Goal: Transaction & Acquisition: Purchase product/service

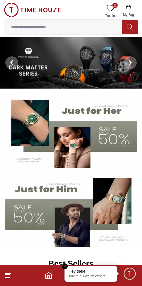
click at [44, 72] on img at bounding box center [71, 63] width 142 height 52
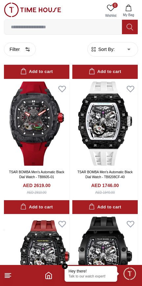
scroll to position [1065, 0]
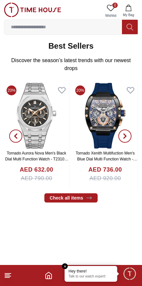
scroll to position [193, 0]
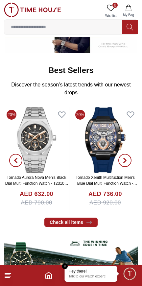
click at [13, 156] on button "button" at bounding box center [16, 160] width 24 height 107
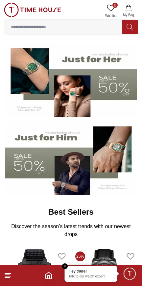
scroll to position [53, 0]
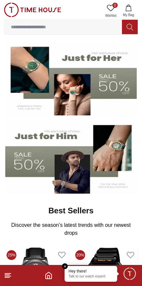
click at [62, 266] on em "Close tooltip" at bounding box center [65, 266] width 6 height 6
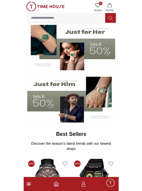
scroll to position [0, 0]
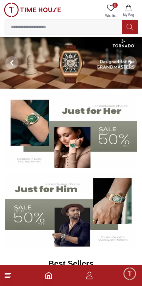
click at [87, 278] on icon "button" at bounding box center [89, 276] width 8 height 8
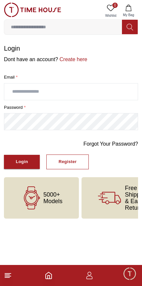
click at [68, 166] on div "Register" at bounding box center [68, 162] width 18 height 8
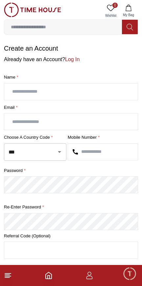
click at [36, 100] on input "text" at bounding box center [70, 92] width 133 height 16
click at [89, 279] on icon "button" at bounding box center [89, 276] width 8 height 8
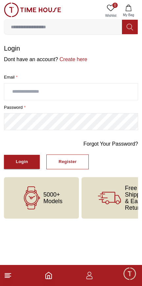
click at [13, 284] on footer at bounding box center [71, 275] width 142 height 21
click at [13, 285] on footer at bounding box center [71, 275] width 142 height 21
click at [125, 274] on span "Minimize live chat window" at bounding box center [129, 273] width 19 height 19
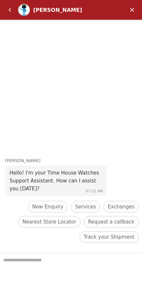
click at [134, 3] on header "[PERSON_NAME]" at bounding box center [71, 10] width 142 height 20
click at [133, 11] on em "Minimize" at bounding box center [132, 9] width 13 height 13
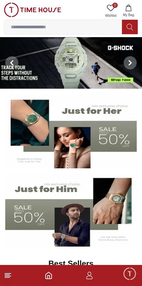
click at [92, 28] on input at bounding box center [63, 26] width 118 height 13
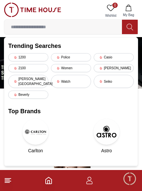
click at [121, 69] on div "[PERSON_NAME]" at bounding box center [114, 68] width 40 height 8
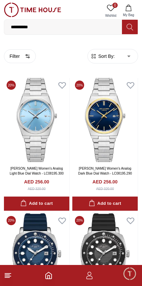
click at [11, 276] on icon at bounding box center [8, 276] width 8 height 8
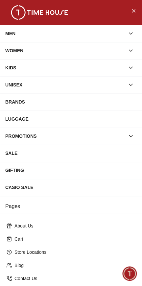
click at [134, 15] on button "Close Menu" at bounding box center [133, 10] width 11 height 11
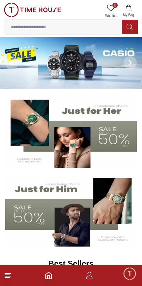
click at [101, 27] on input at bounding box center [63, 26] width 118 height 13
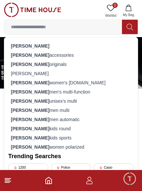
click at [78, 43] on div "[PERSON_NAME]" at bounding box center [71, 45] width 126 height 9
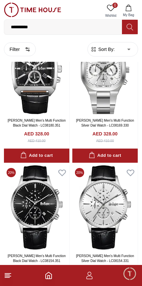
scroll to position [453, 0]
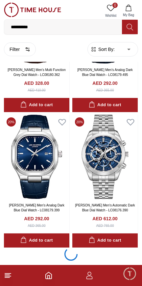
scroll to position [1279, 0]
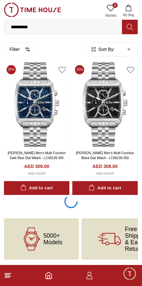
scroll to position [4076, 0]
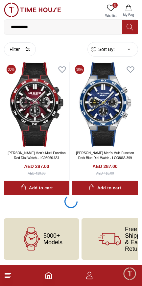
scroll to position [5474, 0]
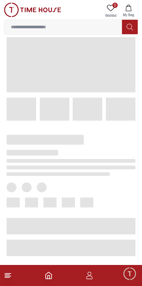
scroll to position [51, 0]
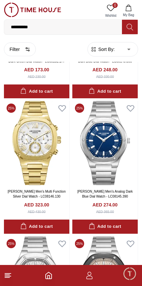
scroll to position [3497, 0]
click at [30, 49] on icon "button" at bounding box center [27, 49] width 5 height 5
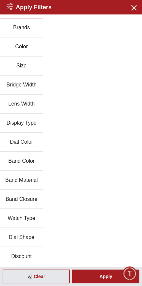
scroll to position [0, 0]
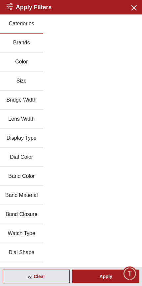
click at [35, 280] on div "Clear" at bounding box center [36, 277] width 67 height 14
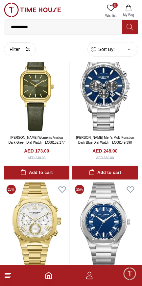
scroll to position [3497, 0]
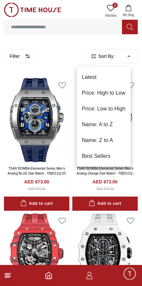
click at [96, 29] on div at bounding box center [71, 143] width 142 height 286
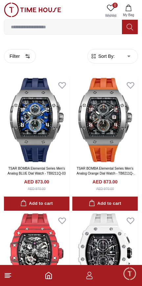
click at [94, 30] on input at bounding box center [63, 26] width 118 height 13
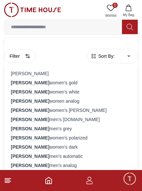
click at [84, 78] on div "[PERSON_NAME]" at bounding box center [71, 73] width 126 height 9
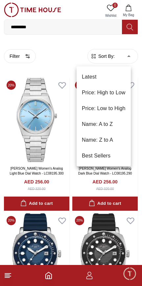
click at [122, 94] on li "Price: High to Low" at bounding box center [104, 93] width 54 height 16
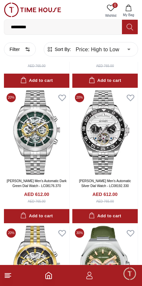
scroll to position [122, 0]
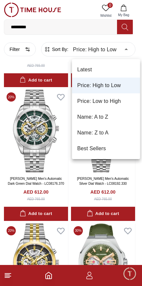
click at [125, 103] on li "Price: Low to High" at bounding box center [106, 101] width 68 height 16
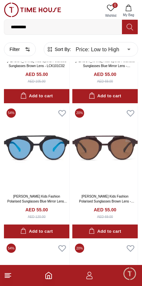
scroll to position [783, 0]
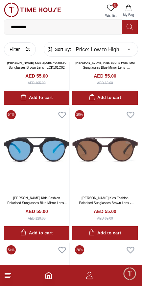
click at [26, 52] on button "Filter" at bounding box center [20, 49] width 32 height 14
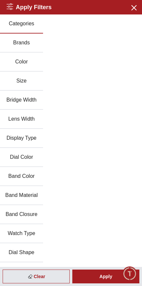
click at [43, 50] on button "Brands" at bounding box center [21, 43] width 43 height 19
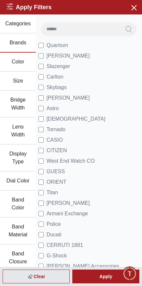
click at [138, 12] on button "Close menu" at bounding box center [133, 7] width 11 height 11
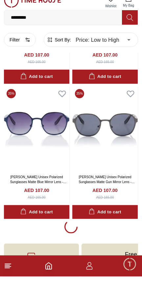
scroll to position [5534, 0]
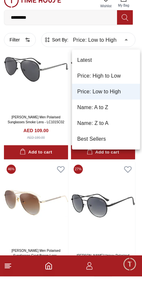
scroll to position [5602, 0]
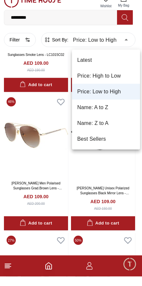
click at [127, 85] on li "Price: High to Low" at bounding box center [106, 86] width 68 height 16
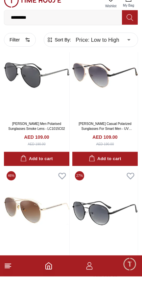
type input "*"
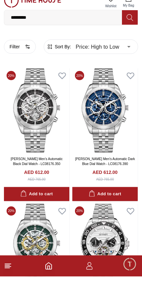
scroll to position [2730, 0]
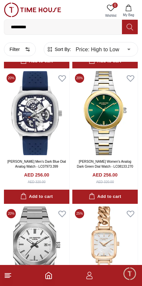
scroll to position [3118, 0]
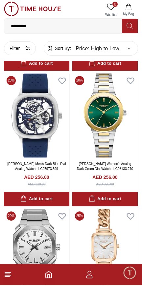
click at [22, 36] on link "[PERSON_NAME] Men's Analog Green Dial Watch - LC07973.377" at bounding box center [37, 32] width 58 height 9
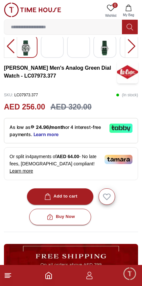
scroll to position [109, 0]
click at [57, 200] on div "Add to cart" at bounding box center [60, 197] width 35 height 8
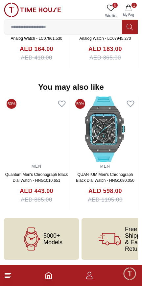
scroll to position [632, 0]
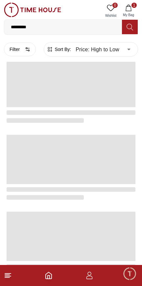
scroll to position [1121, 0]
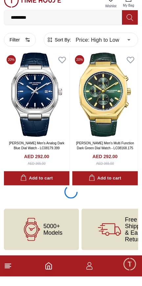
scroll to position [2729, 0]
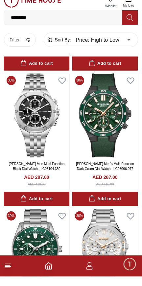
scroll to position [3110, 0]
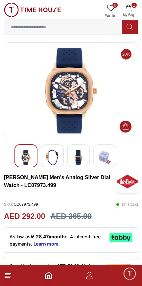
click at [23, 164] on img at bounding box center [26, 157] width 12 height 15
click at [29, 162] on img at bounding box center [26, 157] width 12 height 15
click at [47, 158] on img at bounding box center [52, 157] width 12 height 15
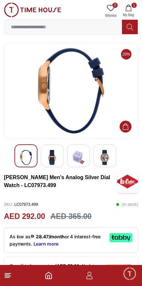
click at [72, 159] on div at bounding box center [78, 155] width 23 height 23
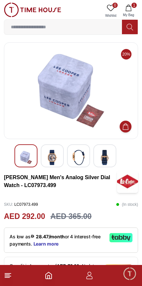
click at [102, 159] on img at bounding box center [105, 157] width 12 height 15
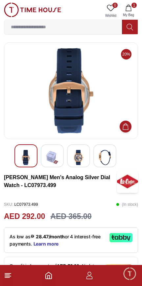
click at [24, 162] on img at bounding box center [26, 157] width 12 height 15
click at [27, 155] on img at bounding box center [26, 157] width 12 height 15
click at [76, 157] on img at bounding box center [79, 157] width 12 height 15
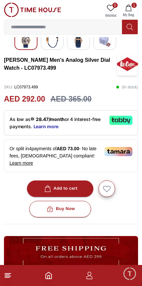
scroll to position [118, 0]
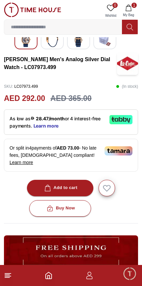
click at [47, 191] on icon "button" at bounding box center [47, 188] width 7 height 7
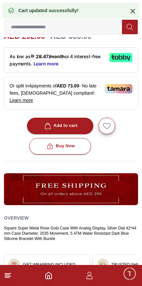
scroll to position [182, 0]
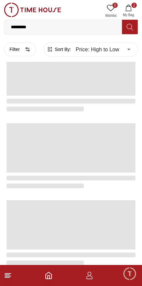
scroll to position [1121, 0]
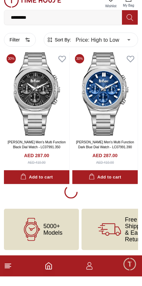
scroll to position [4157, 0]
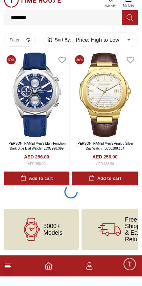
scroll to position [5568, 0]
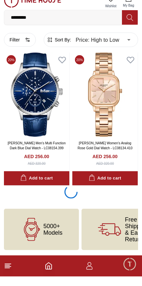
scroll to position [7013, 0]
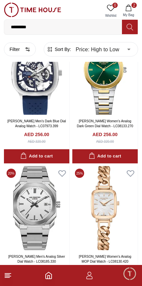
scroll to position [7223, 0]
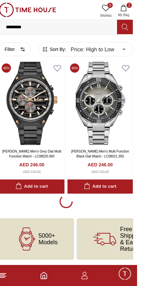
scroll to position [7966, 0]
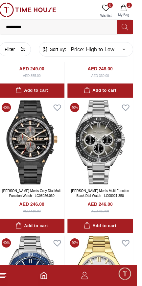
scroll to position [7952, 0]
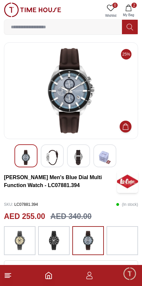
click at [47, 160] on img at bounding box center [52, 157] width 12 height 15
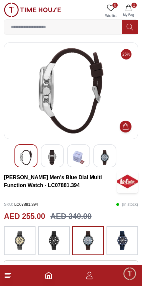
click at [78, 157] on img at bounding box center [79, 157] width 12 height 15
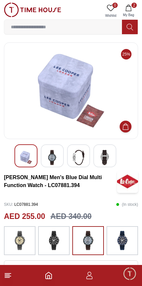
click at [98, 149] on div at bounding box center [104, 155] width 23 height 23
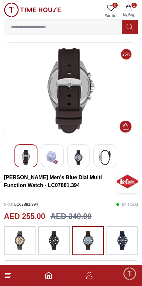
click at [23, 160] on img at bounding box center [26, 157] width 12 height 15
click at [23, 161] on img at bounding box center [26, 157] width 12 height 15
click at [81, 160] on img at bounding box center [79, 157] width 12 height 15
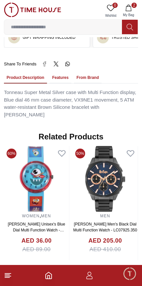
scroll to position [433, 0]
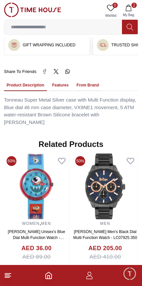
click at [60, 91] on button "Features" at bounding box center [61, 85] width 22 height 11
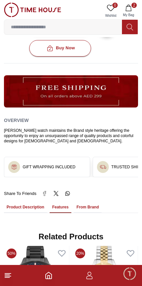
scroll to position [322, 0]
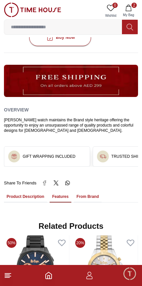
click at [92, 203] on button "From Brand" at bounding box center [88, 196] width 28 height 11
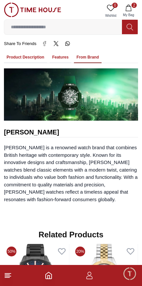
scroll to position [456, 0]
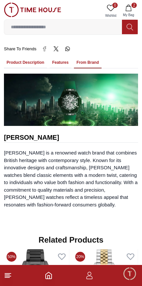
click at [55, 68] on button "Features" at bounding box center [61, 62] width 22 height 11
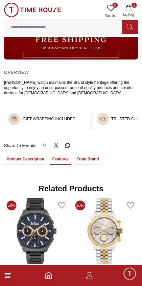
scroll to position [360, 0]
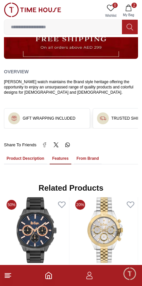
click at [25, 164] on button "Product Description" at bounding box center [25, 158] width 43 height 11
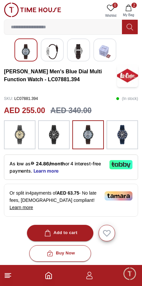
scroll to position [0, 0]
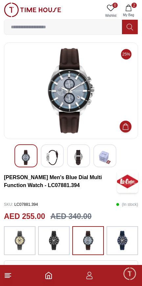
click at [128, 11] on icon "button" at bounding box center [128, 8] width 7 height 7
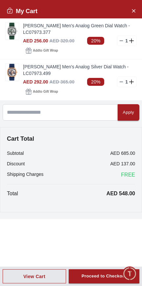
click at [40, 34] on link "[PERSON_NAME] Men's Analog Green Dial Watch - LC07973.377" at bounding box center [80, 28] width 114 height 13
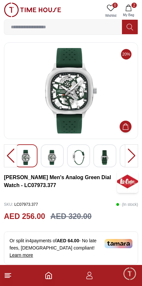
scroll to position [1, 0]
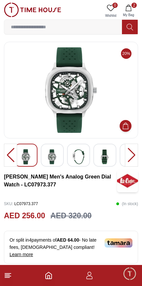
click at [46, 161] on div at bounding box center [52, 155] width 23 height 23
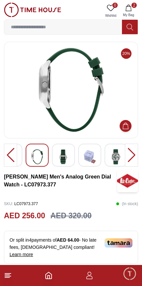
click at [67, 163] on img at bounding box center [64, 156] width 12 height 15
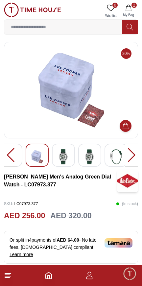
click at [85, 159] on img at bounding box center [90, 156] width 12 height 15
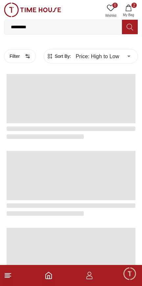
scroll to position [1121, 0]
